Goal: Transaction & Acquisition: Purchase product/service

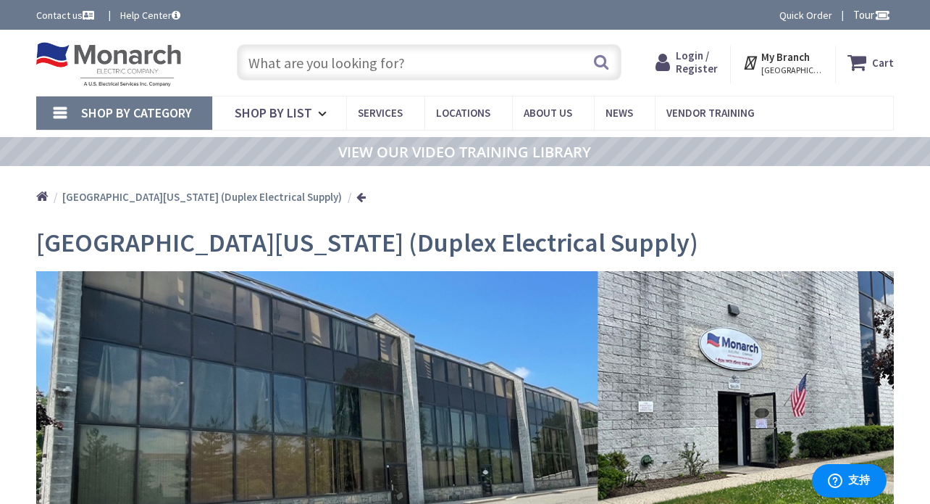
click at [94, 108] on span "Shop By Category" at bounding box center [136, 112] width 111 height 17
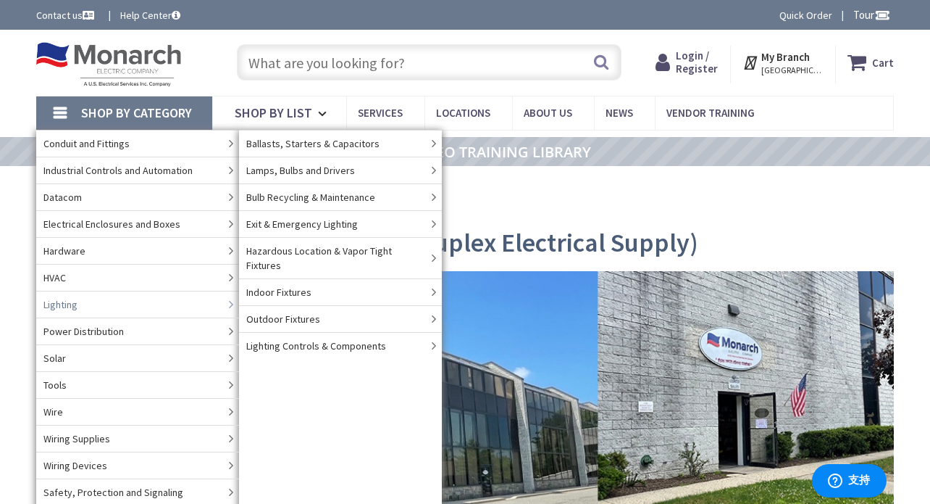
click at [90, 304] on link "Lighting" at bounding box center [137, 304] width 203 height 27
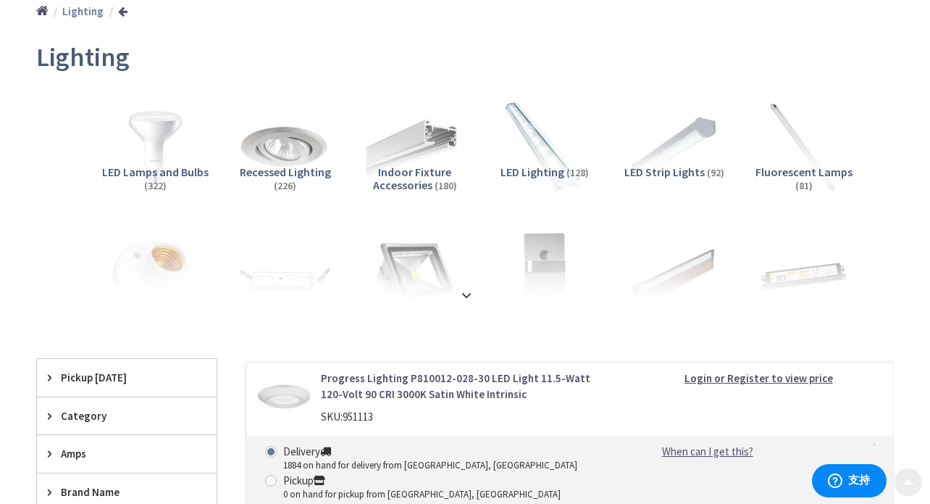
scroll to position [217, 0]
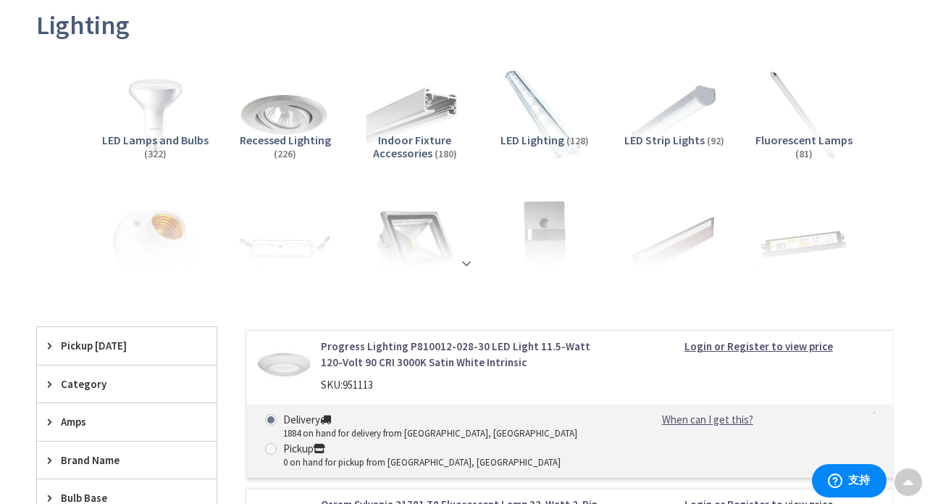
click at [466, 262] on strong at bounding box center [466, 263] width 17 height 16
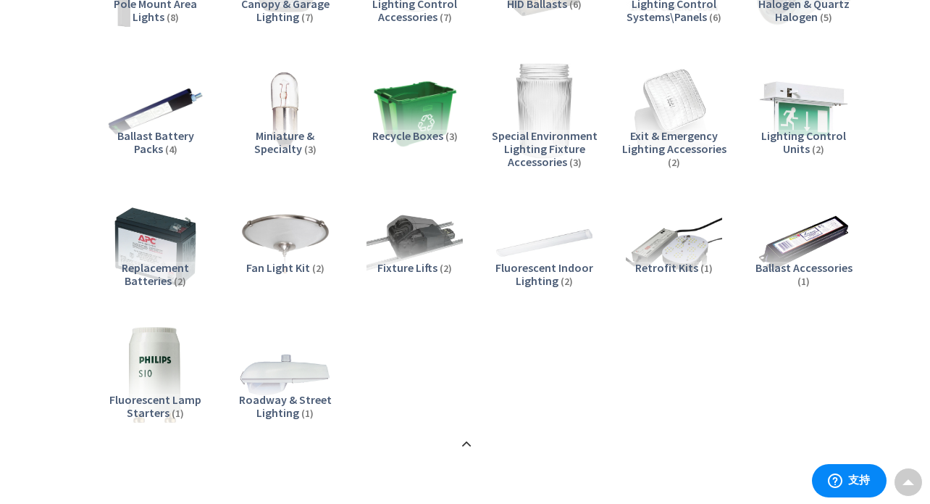
scroll to position [1014, 0]
